Goal: Navigation & Orientation: Understand site structure

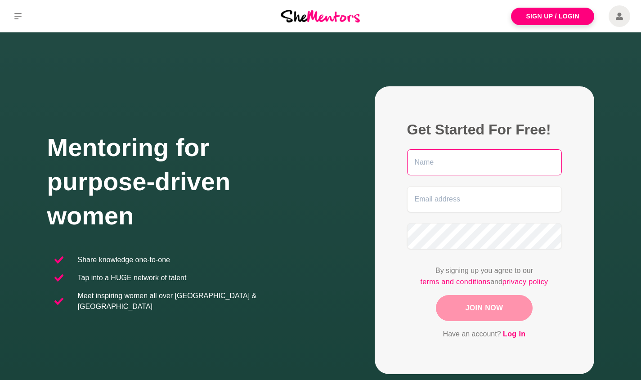
scroll to position [172, 0]
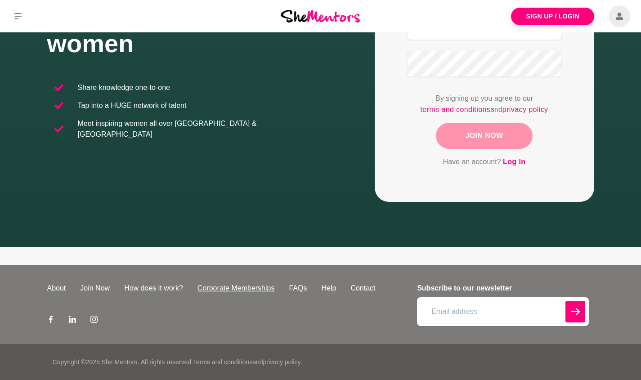
click at [255, 289] on link "Corporate Memberships" at bounding box center [236, 288] width 92 height 11
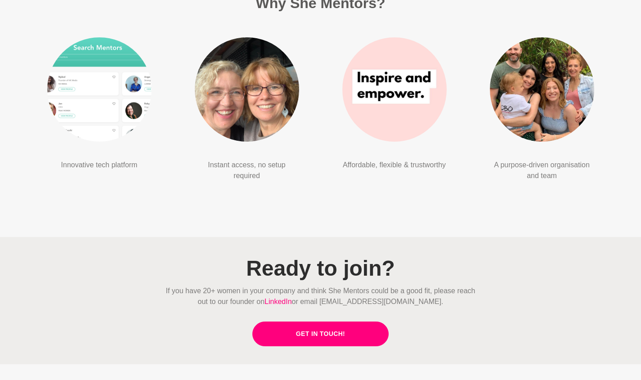
scroll to position [2265, 0]
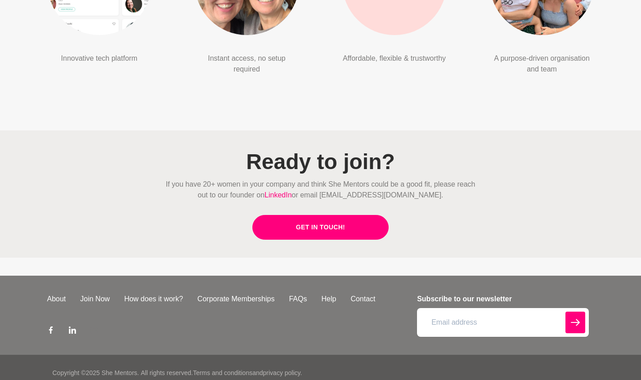
click at [93, 326] on icon at bounding box center [93, 329] width 7 height 7
click at [62, 294] on link "About" at bounding box center [56, 299] width 33 height 11
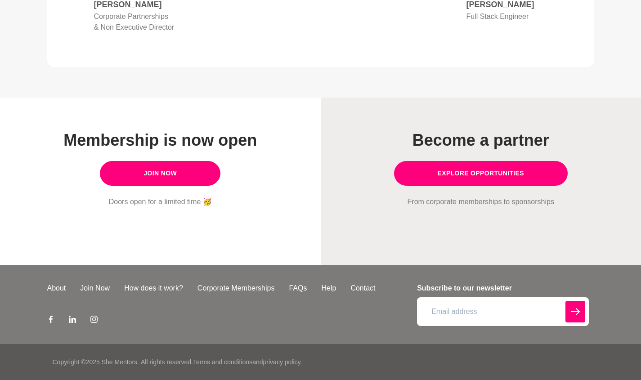
scroll to position [759, 0]
click at [104, 287] on link "Join Now" at bounding box center [95, 288] width 44 height 11
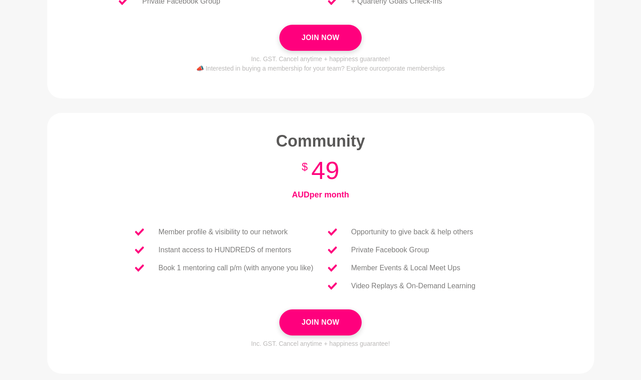
scroll to position [367, 0]
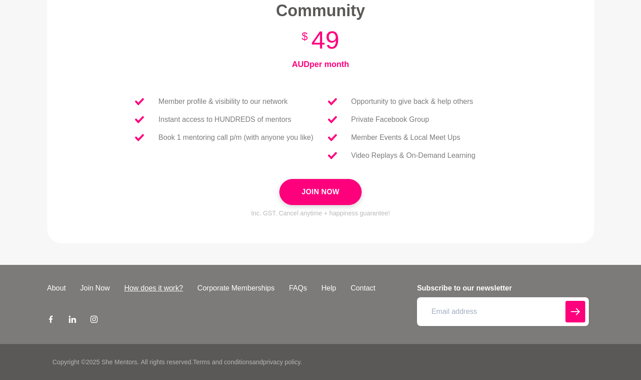
click at [146, 290] on link "How does it work?" at bounding box center [153, 288] width 73 height 11
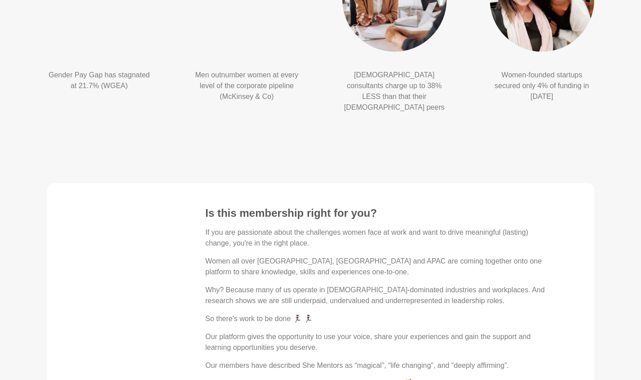
scroll to position [1498, 0]
